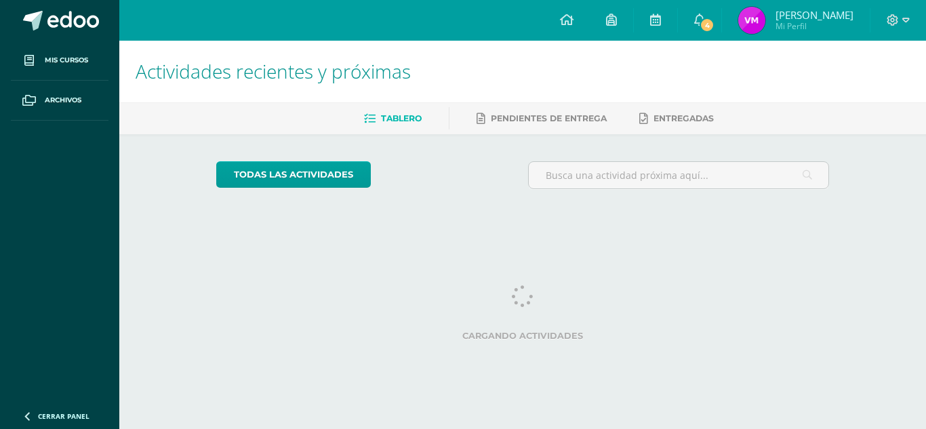
click at [714, 22] on span "4" at bounding box center [706, 25] width 15 height 15
click at [765, 26] on img at bounding box center [751, 20] width 27 height 27
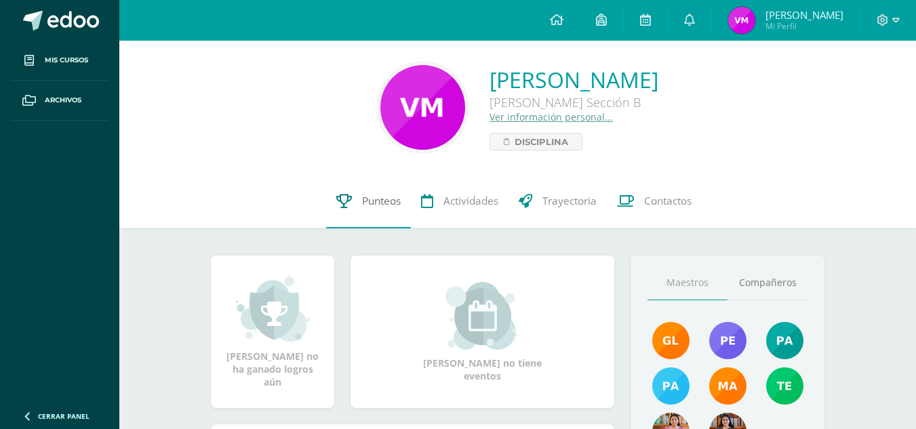
click at [356, 199] on link "Punteos" at bounding box center [368, 201] width 85 height 54
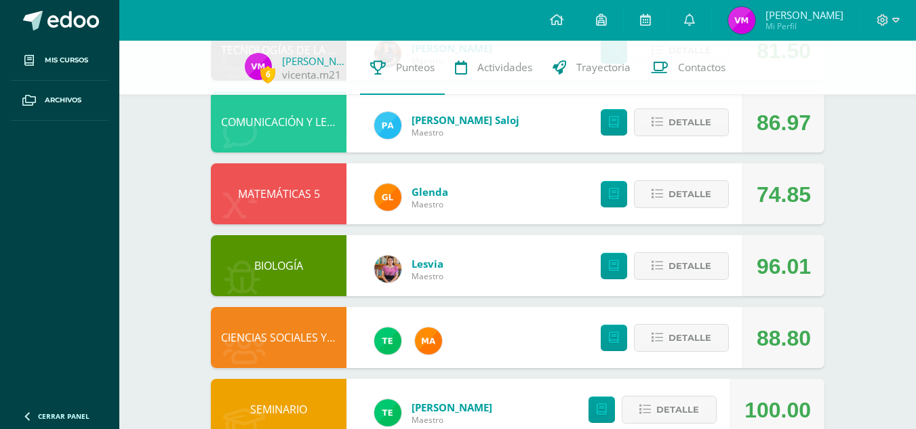
scroll to position [447, 0]
